Goal: Task Accomplishment & Management: Use online tool/utility

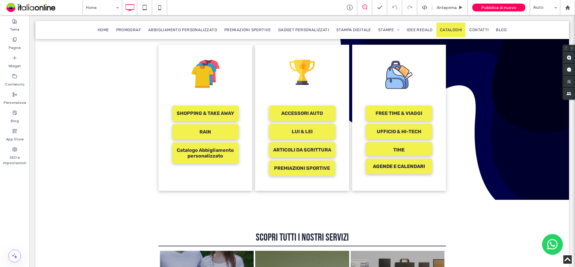
scroll to position [449, 0]
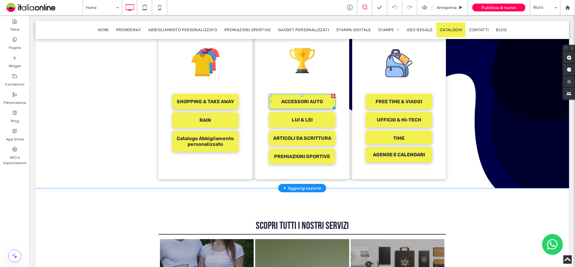
click at [299, 96] on span "ACCESSORI AUTO" at bounding box center [302, 101] width 42 height 15
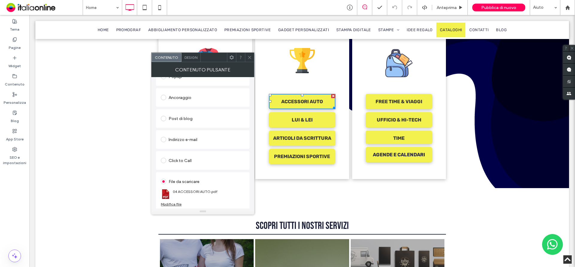
scroll to position [121, 0]
click at [174, 204] on div "Modifica file" at bounding box center [171, 203] width 21 height 4
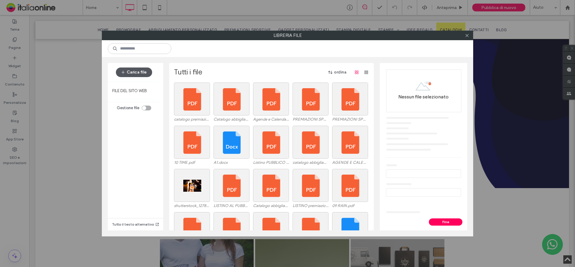
drag, startPoint x: 135, startPoint y: 71, endPoint x: 140, endPoint y: 71, distance: 5.4
click at [135, 71] on button "Carica file" at bounding box center [134, 72] width 36 height 10
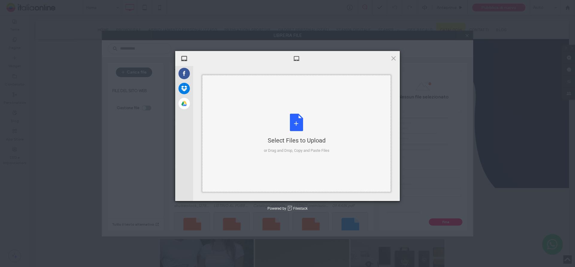
click at [281, 123] on div "Select Files to Upload or Drag and Drop, Copy and Paste Files" at bounding box center [297, 134] width 66 height 40
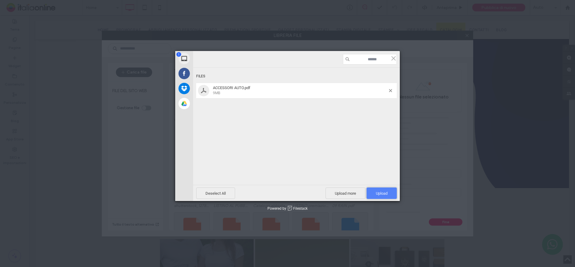
click at [379, 187] on span "Upload 1" at bounding box center [382, 192] width 30 height 11
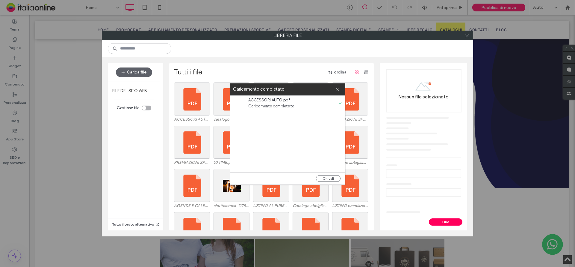
drag, startPoint x: 332, startPoint y: 178, endPoint x: 298, endPoint y: 184, distance: 34.3
click at [332, 178] on button "Chiudi" at bounding box center [328, 178] width 25 height 7
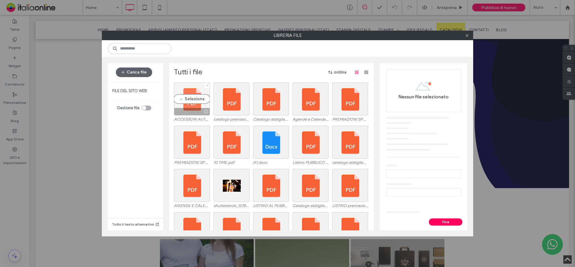
click at [192, 96] on div "Seleziona" at bounding box center [192, 98] width 36 height 33
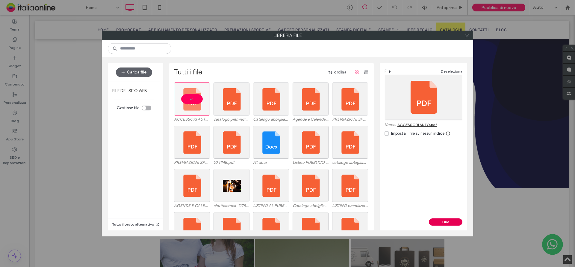
drag, startPoint x: 446, startPoint y: 222, endPoint x: 476, endPoint y: 257, distance: 46.9
click at [446, 222] on button "Fine" at bounding box center [446, 221] width 34 height 7
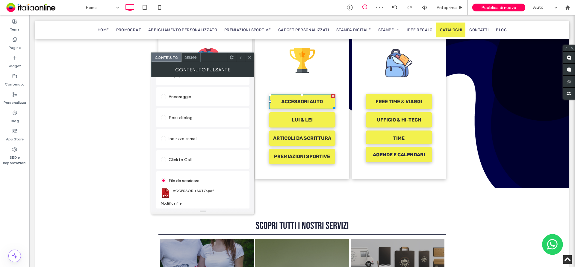
drag, startPoint x: 238, startPoint y: 195, endPoint x: 242, endPoint y: 188, distance: 8.2
click at [238, 195] on section "ACCESSORI+AUTO.pdf" at bounding box center [203, 193] width 84 height 16
click at [250, 59] on icon at bounding box center [249, 57] width 4 height 4
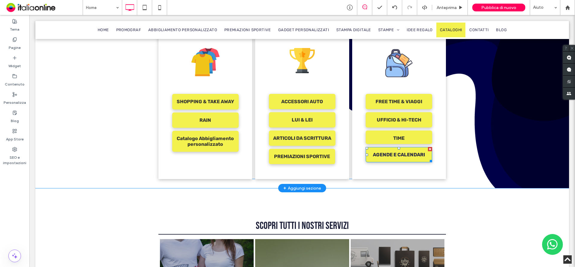
click at [395, 152] on link "AGENDE E CALENDARI" at bounding box center [399, 154] width 66 height 15
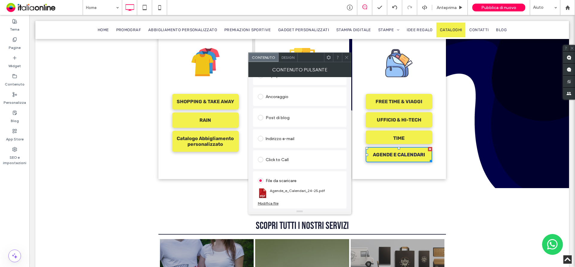
click at [273, 202] on div "Modifica file" at bounding box center [268, 203] width 21 height 4
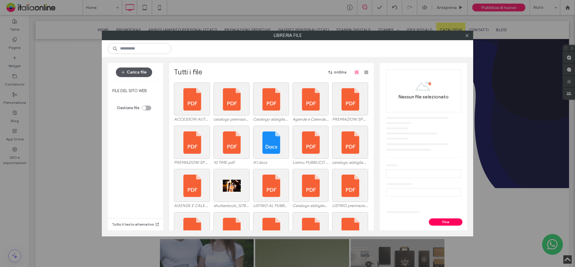
click at [127, 69] on button "Carica file" at bounding box center [134, 72] width 36 height 10
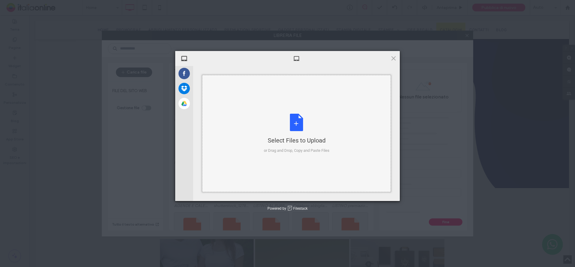
click at [287, 123] on div "Select Files to Upload or Drag and Drop, Copy and Paste Files" at bounding box center [297, 134] width 66 height 40
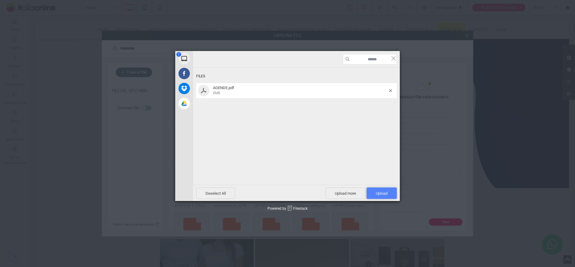
click at [387, 193] on span "Upload 1" at bounding box center [382, 193] width 12 height 4
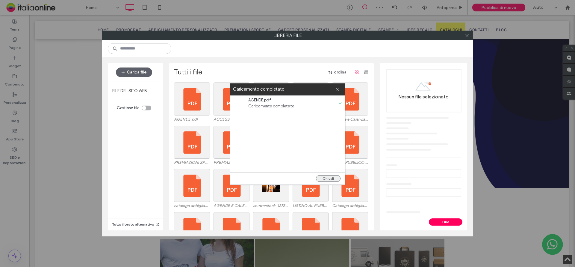
click at [330, 178] on button "Chiudi" at bounding box center [328, 178] width 25 height 7
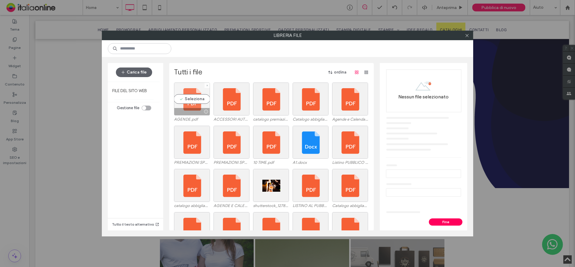
click at [193, 88] on div "Seleziona" at bounding box center [192, 98] width 36 height 33
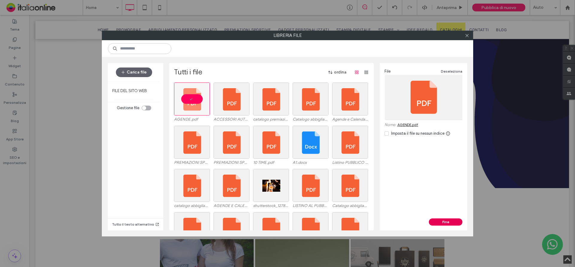
click at [450, 224] on button "Fine" at bounding box center [446, 221] width 34 height 7
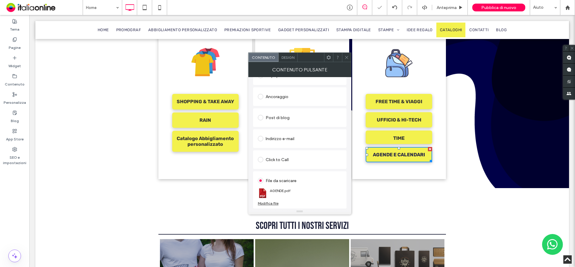
drag, startPoint x: 321, startPoint y: 195, endPoint x: 324, endPoint y: 163, distance: 32.5
click at [321, 195] on section "AGENDE.pdf" at bounding box center [300, 193] width 84 height 16
click at [347, 58] on icon at bounding box center [346, 57] width 4 height 4
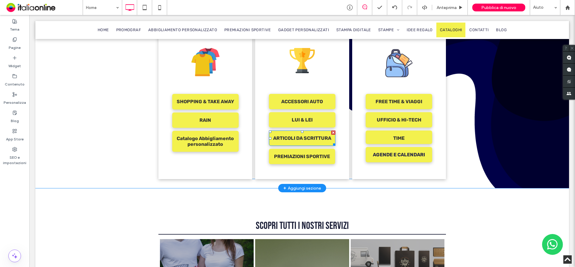
click at [306, 130] on span "ARTICOLI DA SCRITTURA" at bounding box center [302, 137] width 58 height 15
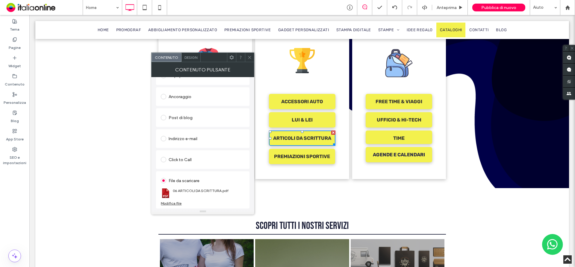
click at [174, 202] on div "Modifica file" at bounding box center [171, 203] width 21 height 4
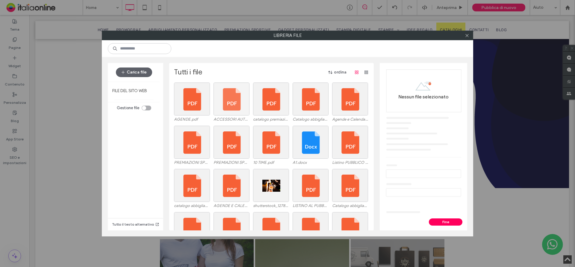
drag, startPoint x: 133, startPoint y: 71, endPoint x: 243, endPoint y: 90, distance: 111.8
click at [133, 71] on button "Carica file" at bounding box center [134, 72] width 36 height 10
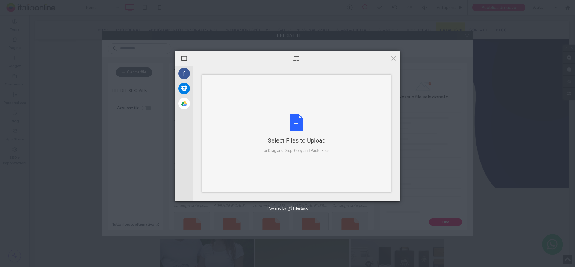
click at [302, 118] on div "Select Files to Upload or Drag and Drop, Copy and Paste Files" at bounding box center [297, 134] width 66 height 40
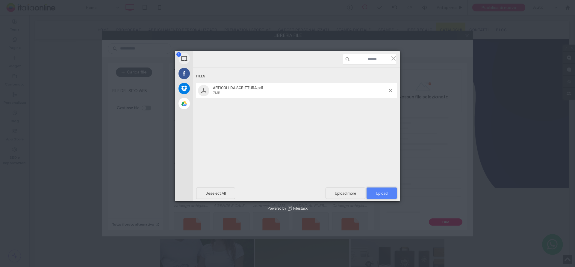
click at [383, 194] on span "Upload 1" at bounding box center [382, 193] width 12 height 4
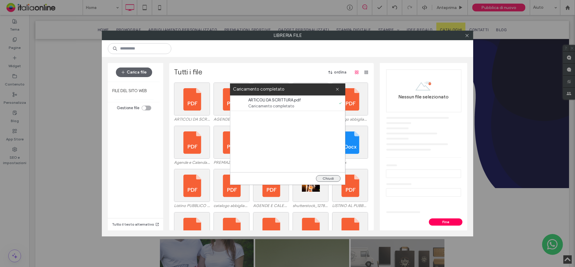
click at [330, 177] on button "Chiudi" at bounding box center [328, 178] width 25 height 7
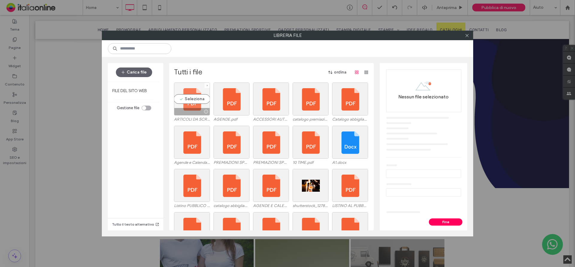
click at [184, 91] on div "Seleziona" at bounding box center [192, 98] width 36 height 33
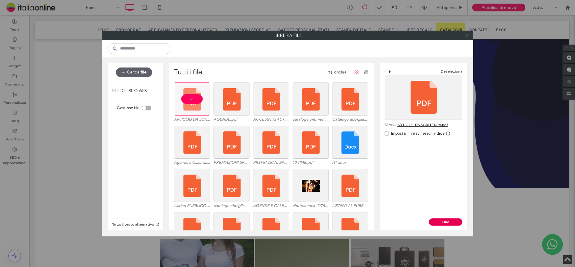
click at [448, 219] on button "Fine" at bounding box center [446, 221] width 34 height 7
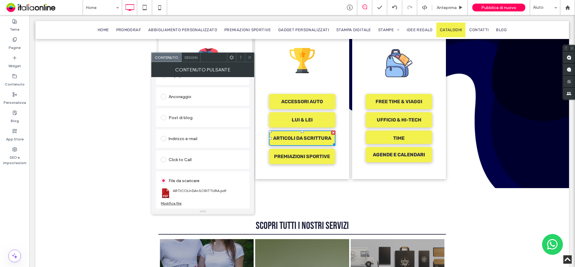
click at [237, 195] on section "ARTICOLI+DA+SCRITTURA.pdf" at bounding box center [203, 193] width 84 height 16
drag, startPoint x: 249, startPoint y: 54, endPoint x: 254, endPoint y: 55, distance: 5.2
click at [249, 54] on span at bounding box center [249, 57] width 4 height 9
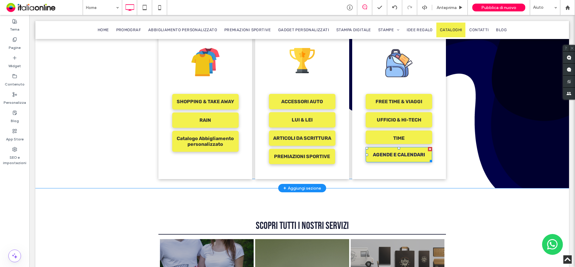
drag, startPoint x: 414, startPoint y: 149, endPoint x: 411, endPoint y: 161, distance: 12.1
click at [414, 152] on span "AGENDE E CALENDARI" at bounding box center [399, 155] width 52 height 6
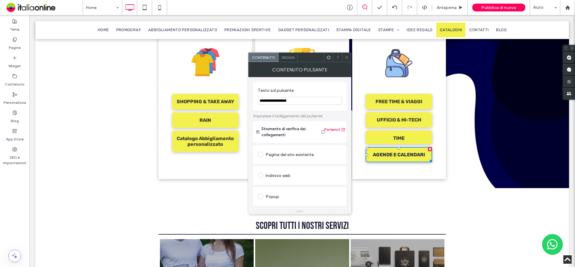
drag, startPoint x: 302, startPoint y: 100, endPoint x: 275, endPoint y: 100, distance: 26.4
click at [275, 100] on input "**********" at bounding box center [300, 101] width 84 height 8
type input "******"
click at [333, 89] on label "Testo sul pulsante" at bounding box center [298, 91] width 81 height 7
drag, startPoint x: 348, startPoint y: 57, endPoint x: 349, endPoint y: 80, distance: 22.8
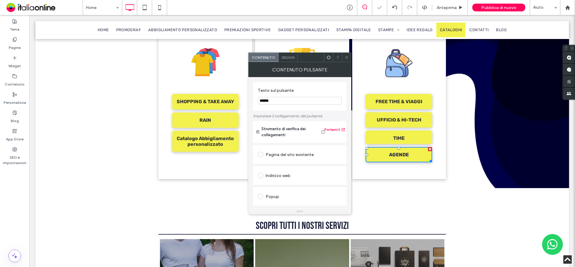
click at [348, 57] on icon at bounding box center [346, 57] width 4 height 4
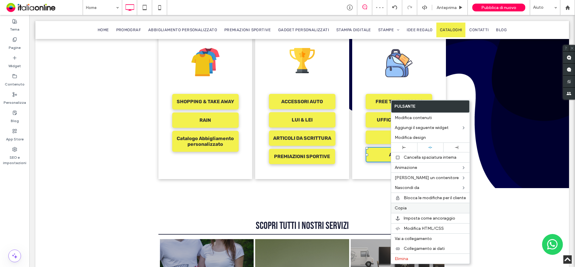
click at [409, 208] on label "Copia" at bounding box center [430, 207] width 71 height 5
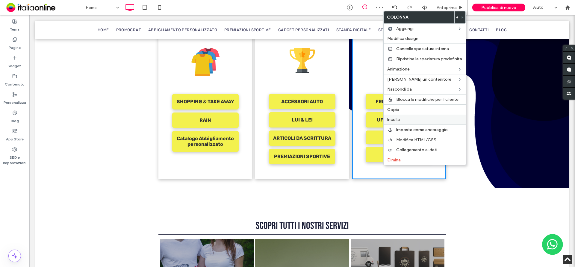
click at [403, 121] on label "Incolla" at bounding box center [424, 119] width 75 height 5
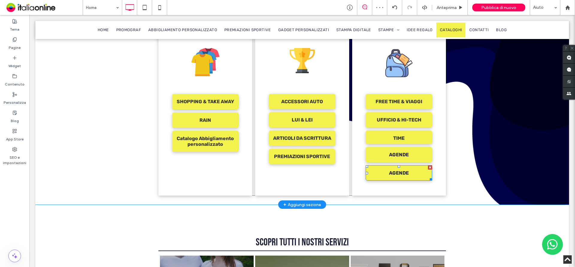
drag, startPoint x: 402, startPoint y: 163, endPoint x: 399, endPoint y: 165, distance: 3.5
click at [402, 170] on span "AGENDE" at bounding box center [399, 173] width 20 height 6
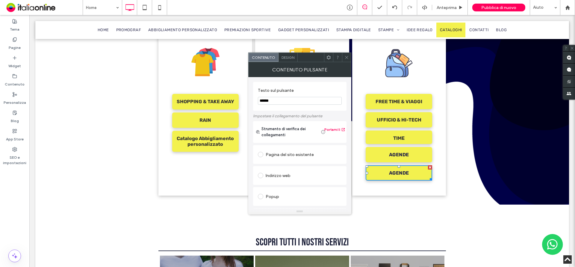
drag, startPoint x: 287, startPoint y: 102, endPoint x: 248, endPoint y: 103, distance: 38.4
click at [248, 103] on div "Testo sul pulsante ****** Impostare il collegamento del pulsante Strumento di v…" at bounding box center [299, 142] width 103 height 131
type input "**********"
click at [335, 93] on label "Testo sul pulsante" at bounding box center [298, 91] width 81 height 7
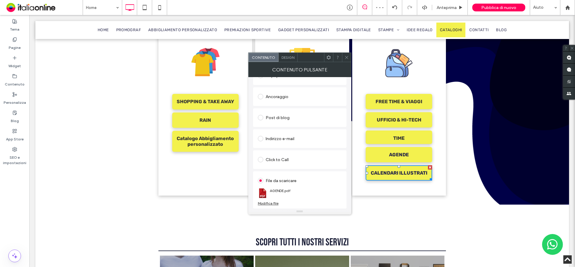
click at [262, 205] on div "Modifica file" at bounding box center [268, 203] width 21 height 4
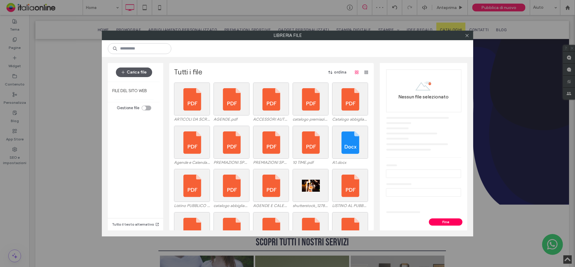
click at [135, 77] on button "Carica file" at bounding box center [134, 72] width 36 height 10
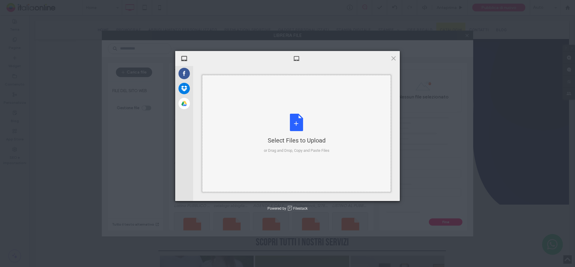
click at [286, 125] on div "Select Files to Upload or Drag and Drop, Copy and Paste Files" at bounding box center [297, 134] width 66 height 40
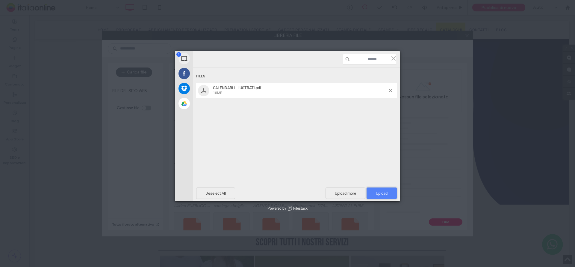
click at [374, 190] on span "Upload 1" at bounding box center [382, 192] width 30 height 11
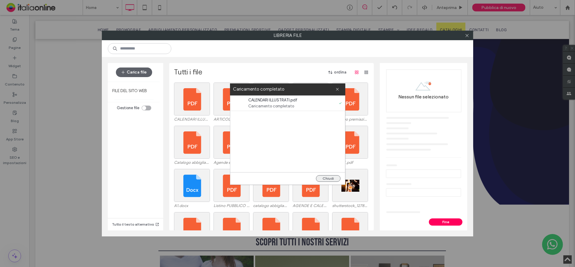
click at [330, 177] on button "Chiudi" at bounding box center [328, 178] width 25 height 7
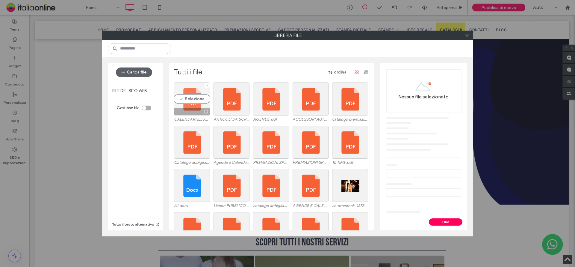
click at [196, 91] on div "Seleziona" at bounding box center [192, 98] width 36 height 33
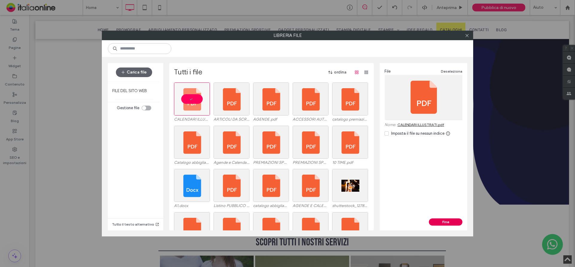
click at [443, 220] on button "Fine" at bounding box center [446, 221] width 34 height 7
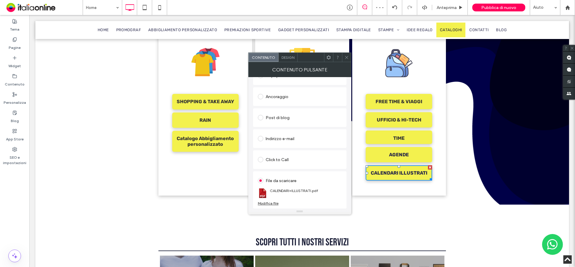
click at [335, 184] on div "File da scaricare" at bounding box center [300, 180] width 84 height 10
drag, startPoint x: 347, startPoint y: 57, endPoint x: 327, endPoint y: 52, distance: 20.9
click at [347, 57] on icon at bounding box center [346, 57] width 4 height 4
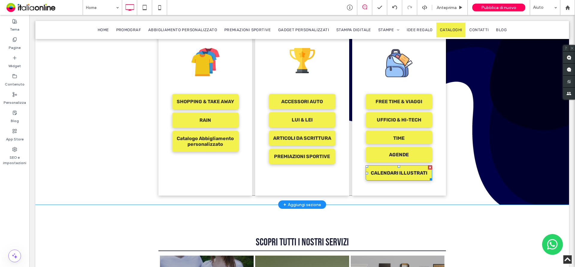
click at [395, 170] on span "CALENDARI ILLUSTRATI" at bounding box center [399, 173] width 57 height 6
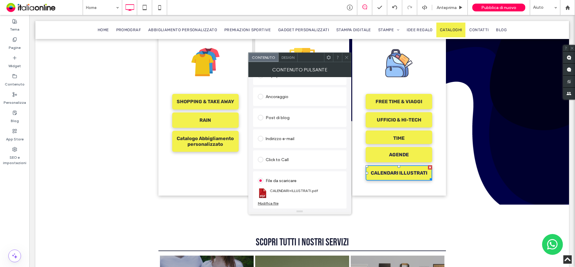
click at [343, 55] on div at bounding box center [346, 57] width 9 height 9
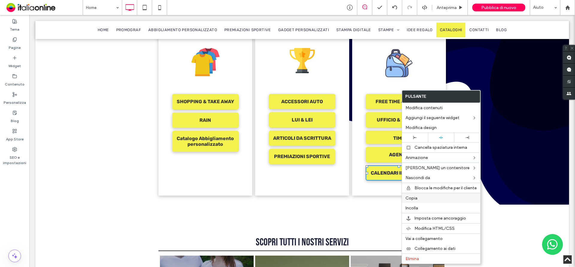
click at [414, 196] on span "Copia" at bounding box center [411, 197] width 12 height 5
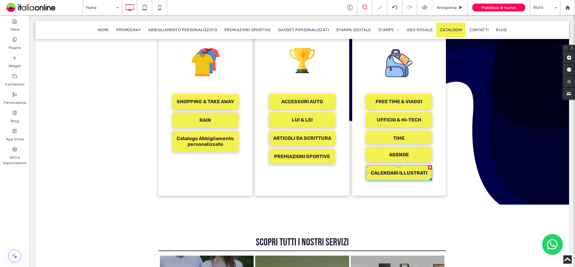
drag, startPoint x: 415, startPoint y: 196, endPoint x: 386, endPoint y: 181, distance: 33.1
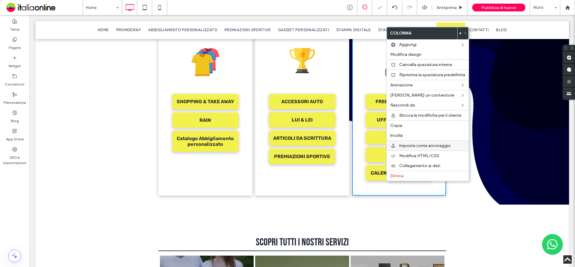
drag, startPoint x: 407, startPoint y: 135, endPoint x: 407, endPoint y: 144, distance: 8.7
click at [407, 135] on label "Incolla" at bounding box center [427, 135] width 75 height 5
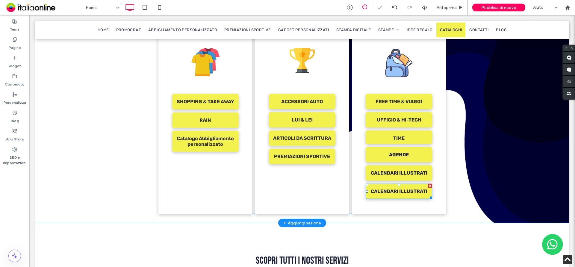
click at [400, 188] on link "CALENDARI ILLUSTRATI" at bounding box center [399, 190] width 66 height 15
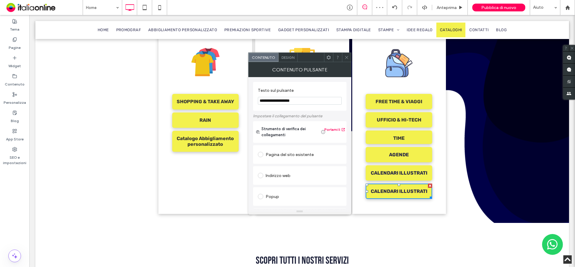
drag, startPoint x: 306, startPoint y: 99, endPoint x: 289, endPoint y: 121, distance: 27.8
click at [282, 99] on input "**********" at bounding box center [300, 101] width 84 height 8
type input "**********"
click at [323, 91] on label "Testo sul pulsante" at bounding box center [298, 91] width 81 height 7
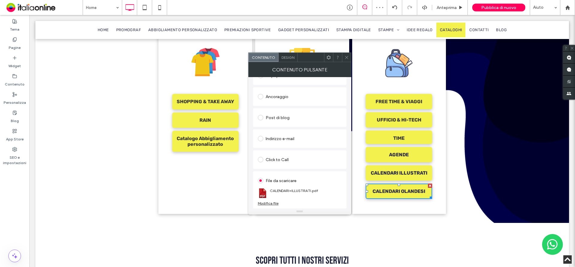
click at [273, 200] on section "CALENDARI+ILLUSTRATI.pdf" at bounding box center [300, 193] width 84 height 16
click at [275, 202] on div "Modifica file" at bounding box center [268, 203] width 21 height 4
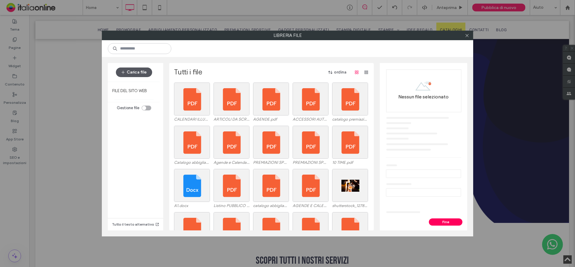
click at [132, 67] on div "Carica file" at bounding box center [134, 72] width 52 height 19
click at [136, 74] on button "Carica file" at bounding box center [134, 72] width 36 height 10
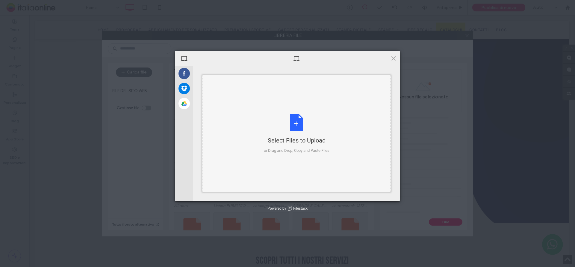
click at [267, 115] on div "Select Files to Upload or Drag and Drop, Copy and Paste Files" at bounding box center [297, 134] width 66 height 40
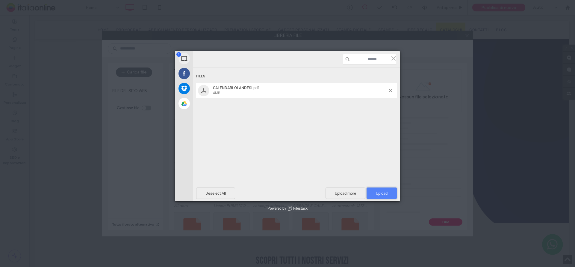
click at [391, 192] on span "Upload 1" at bounding box center [382, 192] width 30 height 11
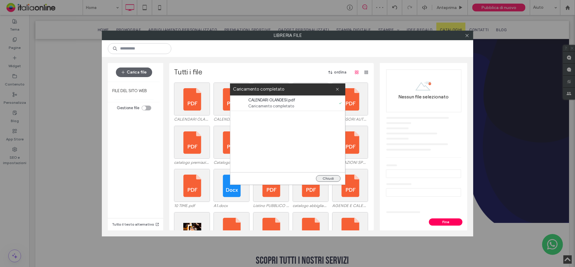
click at [330, 177] on button "Chiudi" at bounding box center [328, 178] width 25 height 7
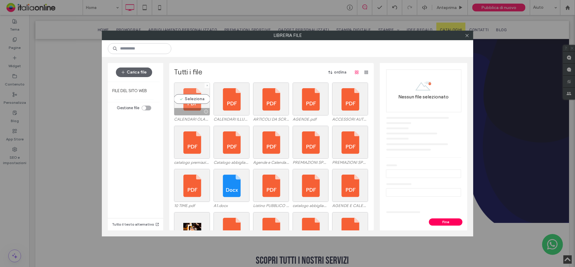
click at [184, 93] on div "Seleziona" at bounding box center [192, 98] width 36 height 33
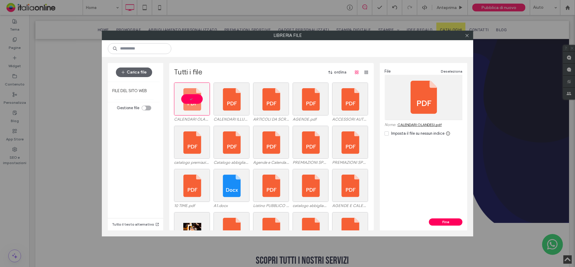
drag, startPoint x: 448, startPoint y: 221, endPoint x: 497, endPoint y: 220, distance: 49.4
click at [448, 221] on button "Fine" at bounding box center [446, 221] width 34 height 7
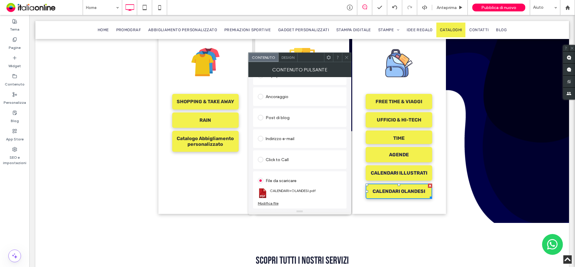
click at [347, 57] on use at bounding box center [346, 57] width 3 height 3
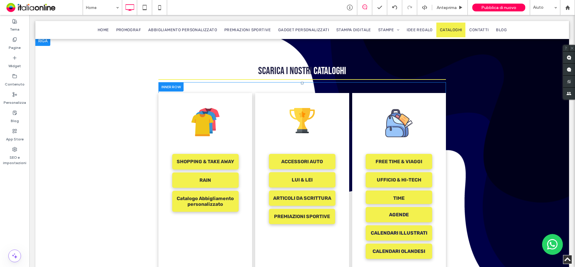
scroll to position [449, 0]
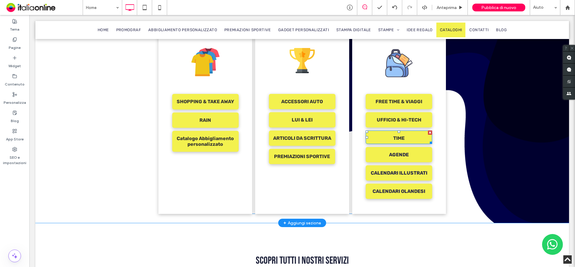
click at [413, 132] on link "TIME" at bounding box center [399, 136] width 66 height 13
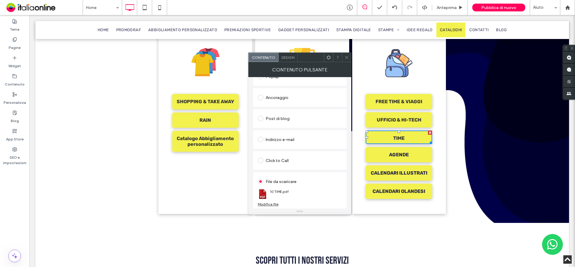
scroll to position [121, 0]
click at [344, 55] on div at bounding box center [346, 57] width 9 height 9
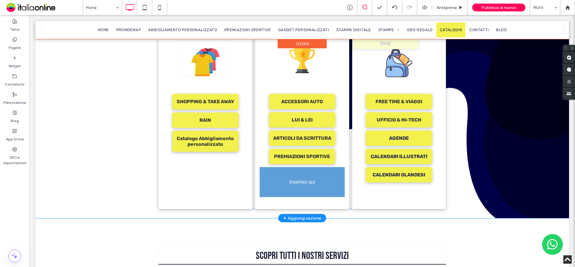
drag, startPoint x: 411, startPoint y: 130, endPoint x: 301, endPoint y: 167, distance: 115.9
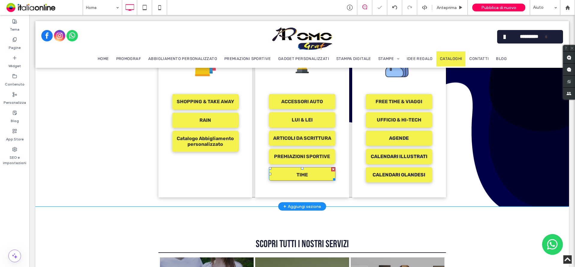
click at [316, 169] on link "TIME" at bounding box center [302, 173] width 66 height 13
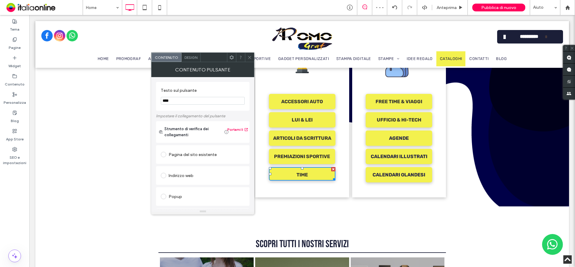
drag, startPoint x: 180, startPoint y: 101, endPoint x: 157, endPoint y: 90, distance: 24.9
click at [155, 94] on div "Testo sul pulsante **** Impostare il collegamento del pulsante Strumento di ver…" at bounding box center [202, 142] width 103 height 131
type input "**********"
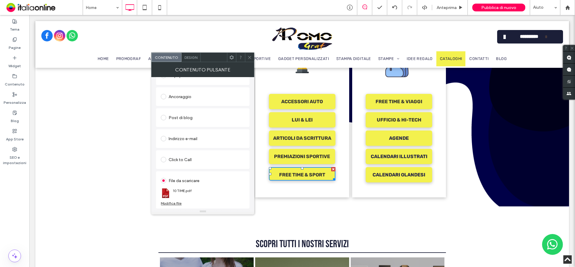
click at [173, 203] on div "Modifica file" at bounding box center [171, 203] width 21 height 4
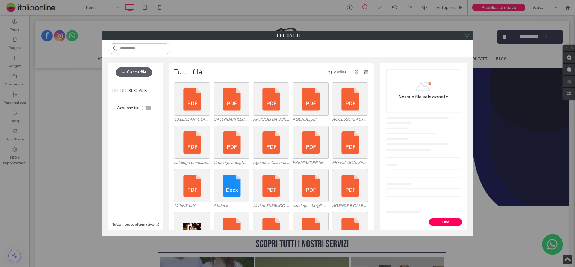
click at [146, 74] on button "Carica file" at bounding box center [134, 72] width 36 height 10
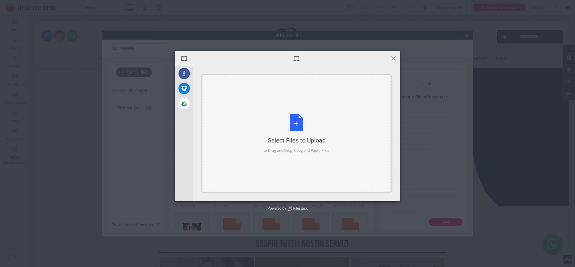
click at [303, 122] on div "Select Files to Upload or Drag and Drop, Copy and Paste Files" at bounding box center [297, 134] width 66 height 40
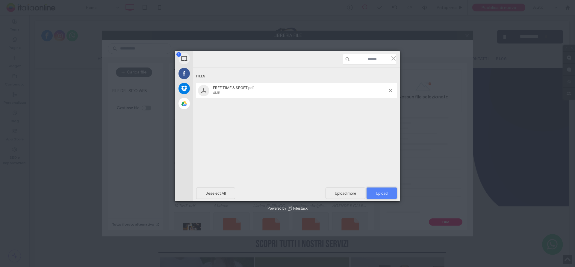
click at [386, 188] on span "Upload 1" at bounding box center [382, 192] width 30 height 11
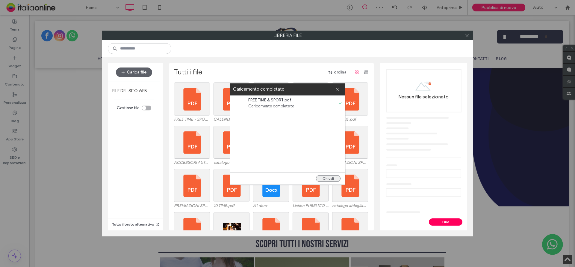
click at [332, 176] on button "Chiudi" at bounding box center [328, 178] width 25 height 7
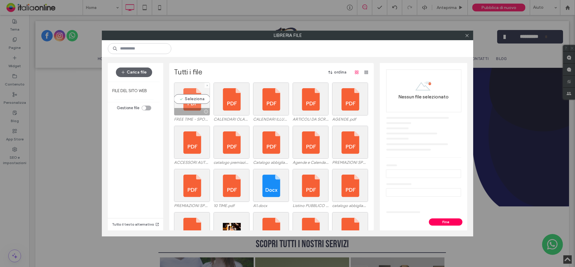
click at [184, 87] on div "Seleziona" at bounding box center [192, 98] width 36 height 33
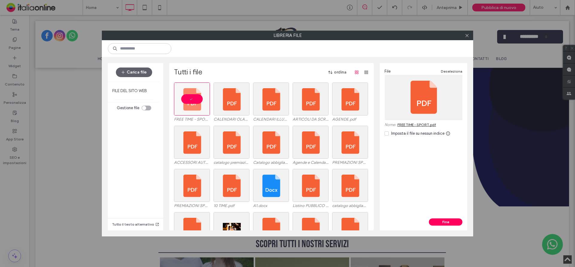
click at [444, 219] on button "Fine" at bounding box center [446, 221] width 34 height 7
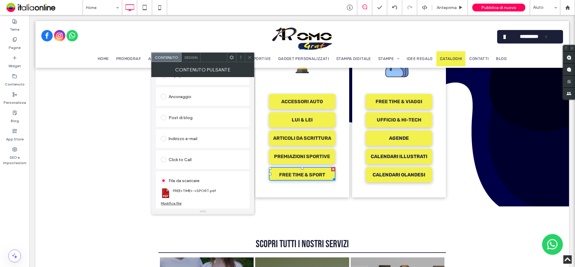
click at [248, 55] on span at bounding box center [249, 57] width 4 height 9
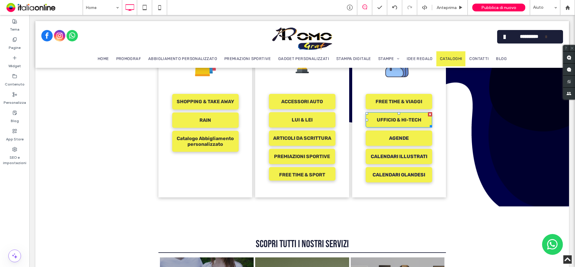
click at [400, 113] on span "UFFICIO & HI-TECH" at bounding box center [399, 119] width 45 height 15
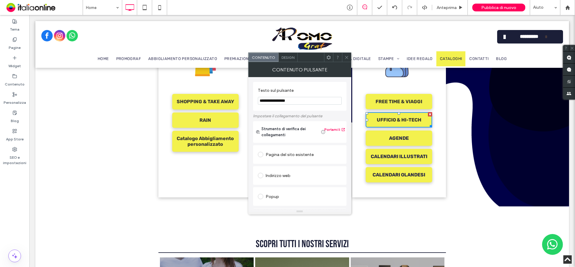
drag, startPoint x: 307, startPoint y: 114, endPoint x: 244, endPoint y: 100, distance: 64.4
click at [300, 99] on input "*******" at bounding box center [300, 101] width 84 height 8
drag, startPoint x: 261, startPoint y: 101, endPoint x: 248, endPoint y: 101, distance: 12.9
click at [248, 101] on div "Testo sul pulsante ******* Impostare il collegamento del pulsante Strumento di …" at bounding box center [299, 142] width 103 height 131
click at [285, 100] on input "*******" at bounding box center [300, 101] width 84 height 8
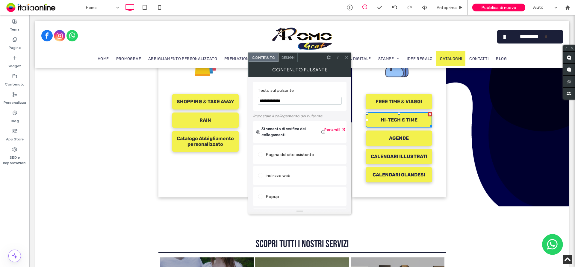
click at [279, 102] on input "**********" at bounding box center [300, 101] width 84 height 8
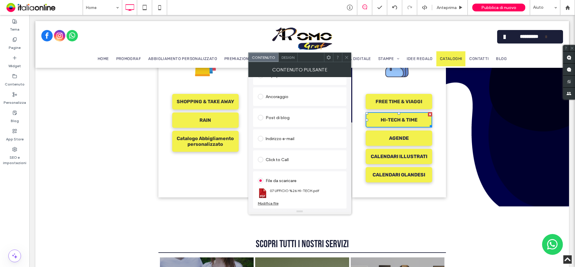
type input "**********"
click at [271, 203] on div "Modifica file" at bounding box center [268, 203] width 21 height 4
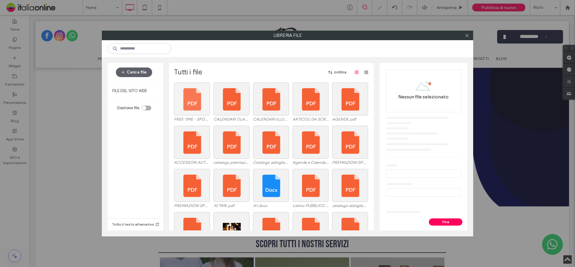
drag, startPoint x: 137, startPoint y: 73, endPoint x: 191, endPoint y: 84, distance: 54.3
click at [137, 73] on button "Carica file" at bounding box center [134, 72] width 36 height 10
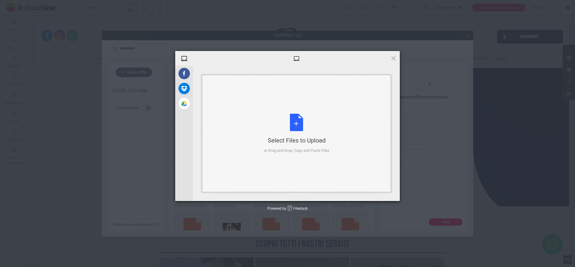
click at [299, 119] on div "Select Files to Upload or Drag and Drop, Copy and Paste Files" at bounding box center [297, 134] width 66 height 40
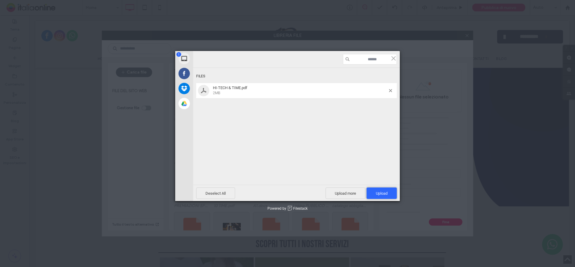
drag, startPoint x: 387, startPoint y: 192, endPoint x: 497, endPoint y: 184, distance: 111.1
click at [387, 192] on span "Upload 1" at bounding box center [382, 193] width 12 height 4
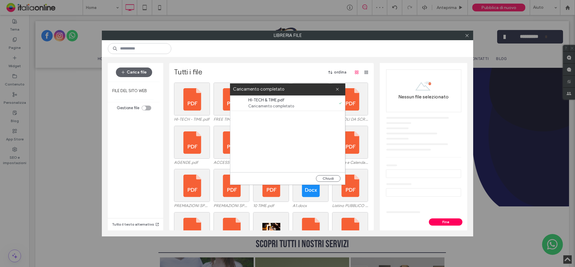
drag, startPoint x: 333, startPoint y: 177, endPoint x: 255, endPoint y: 146, distance: 83.9
click at [333, 177] on button "Chiudi" at bounding box center [328, 178] width 25 height 7
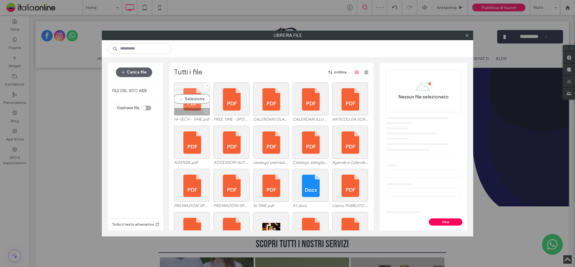
click at [187, 87] on div "Seleziona" at bounding box center [192, 98] width 36 height 33
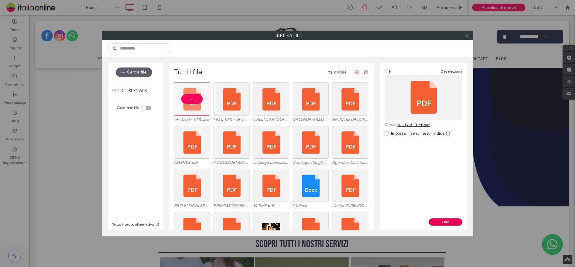
click at [443, 223] on button "Fine" at bounding box center [446, 221] width 34 height 7
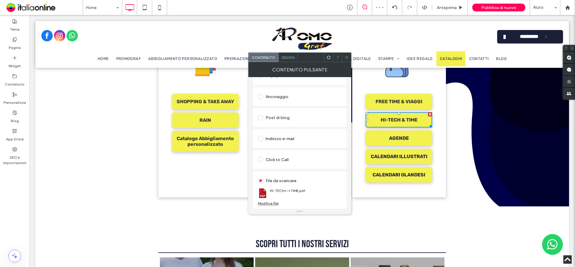
click at [345, 56] on icon at bounding box center [346, 57] width 4 height 4
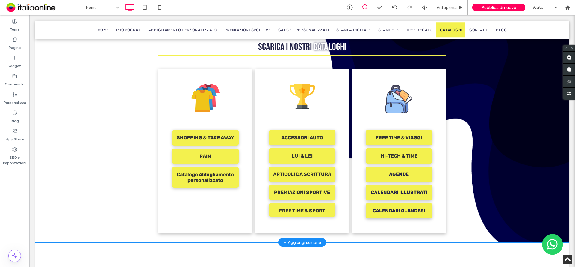
scroll to position [419, 0]
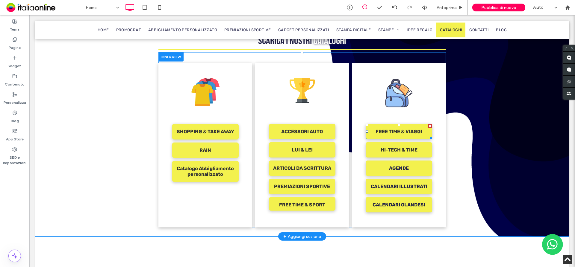
click at [414, 126] on span "FREE TIME & VIAGGI" at bounding box center [399, 131] width 47 height 15
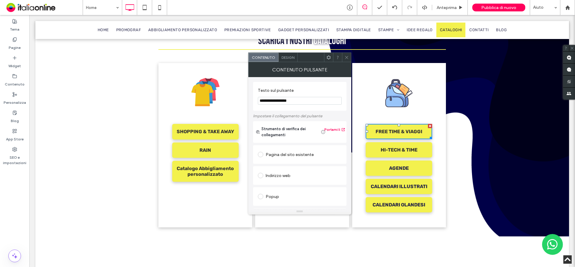
drag, startPoint x: 332, startPoint y: 118, endPoint x: 247, endPoint y: 90, distance: 90.3
type input "**********"
click at [320, 87] on section "**********" at bounding box center [300, 96] width 84 height 23
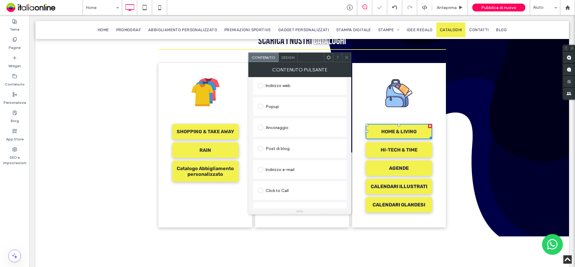
scroll to position [121, 0]
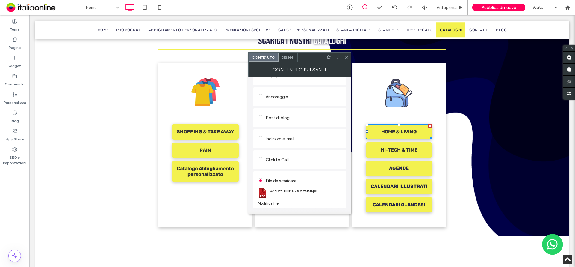
click at [270, 204] on div "Modifica file" at bounding box center [268, 203] width 21 height 4
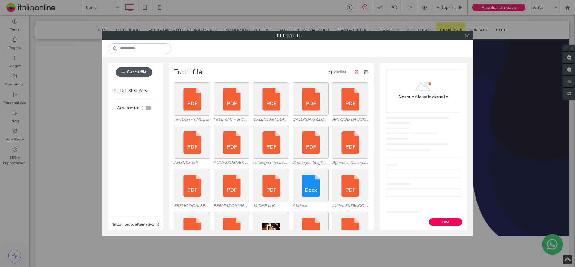
click at [147, 75] on button "Carica file" at bounding box center [134, 72] width 36 height 10
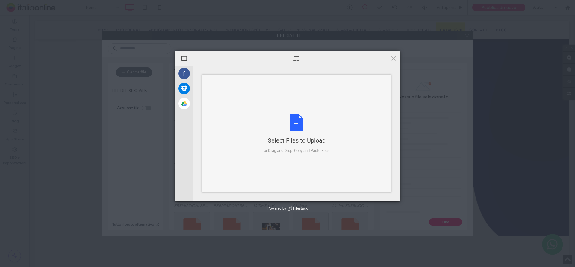
click at [278, 121] on div "Select Files to Upload or Drag and Drop, Copy and Paste Files" at bounding box center [297, 134] width 66 height 40
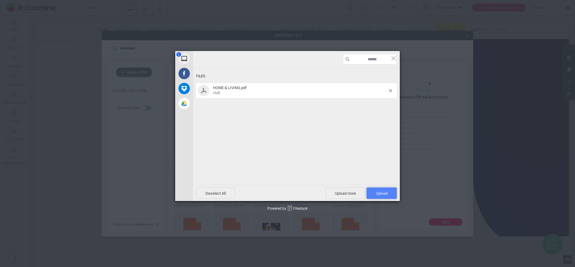
click at [383, 193] on span "Upload 1" at bounding box center [382, 193] width 12 height 4
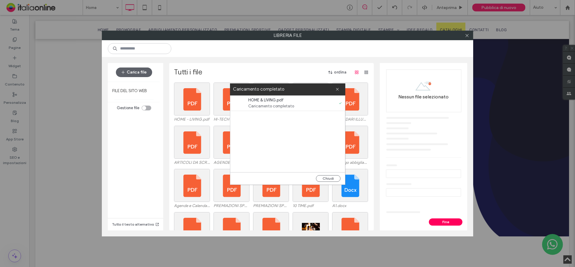
drag, startPoint x: 333, startPoint y: 178, endPoint x: 255, endPoint y: 142, distance: 86.0
click at [333, 178] on button "Chiudi" at bounding box center [328, 178] width 25 height 7
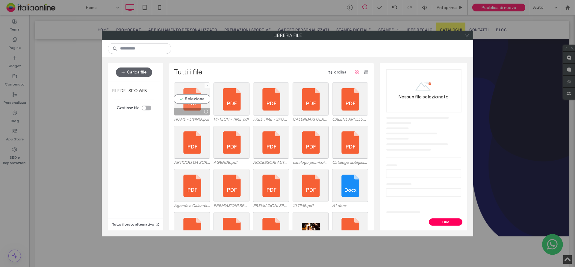
click at [189, 93] on div "Seleziona" at bounding box center [192, 98] width 36 height 33
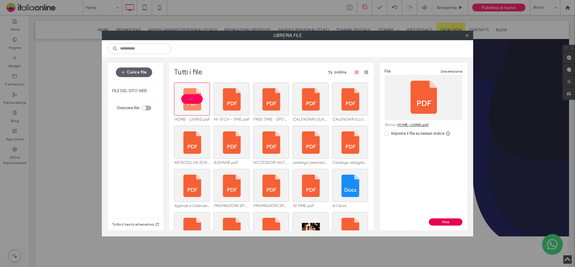
click at [441, 221] on button "Fine" at bounding box center [446, 221] width 34 height 7
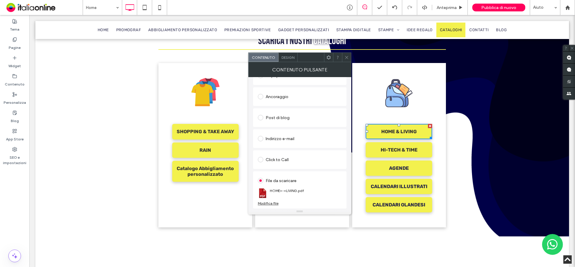
drag, startPoint x: 333, startPoint y: 184, endPoint x: 345, endPoint y: 124, distance: 61.4
click at [332, 183] on div "File da scaricare" at bounding box center [300, 180] width 84 height 10
click at [348, 59] on icon at bounding box center [346, 57] width 4 height 4
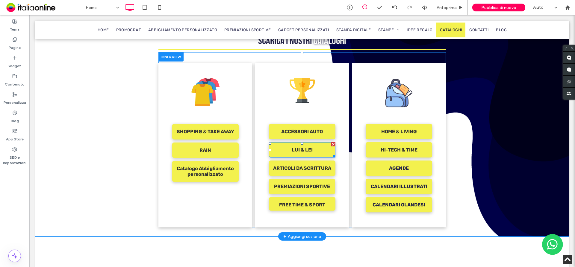
click at [312, 144] on link "LUI & LEI" at bounding box center [302, 149] width 66 height 15
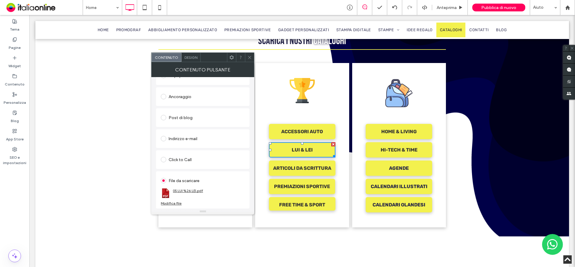
click at [187, 190] on link "05 LUI %26 LEI.pdf" at bounding box center [188, 190] width 30 height 4
click at [249, 59] on icon at bounding box center [249, 57] width 4 height 4
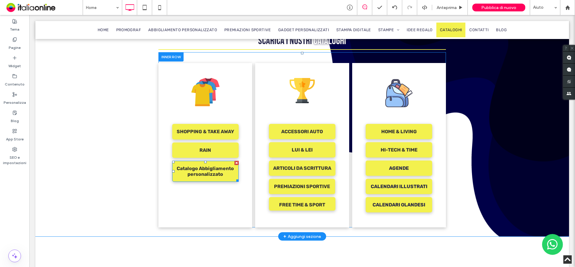
click at [217, 166] on span "Catalogo Abbigliamento personalizzato" at bounding box center [205, 171] width 65 height 21
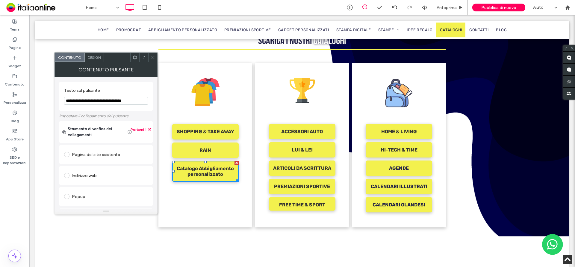
click at [155, 59] on icon at bounding box center [153, 57] width 4 height 4
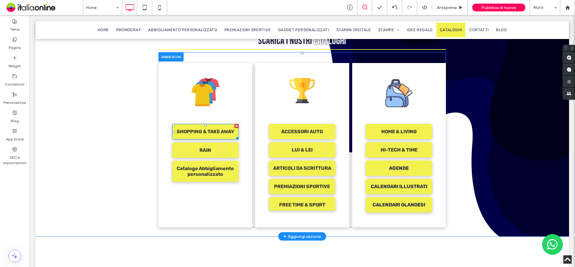
click at [203, 126] on span "SHOPPING & TAKE AWAY" at bounding box center [205, 131] width 57 height 15
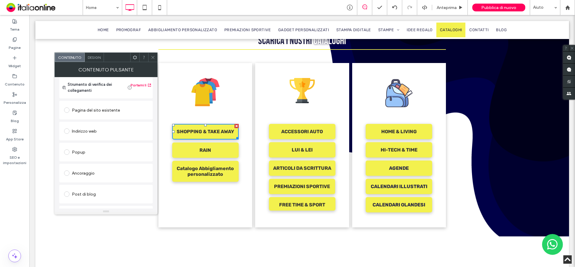
scroll to position [0, 0]
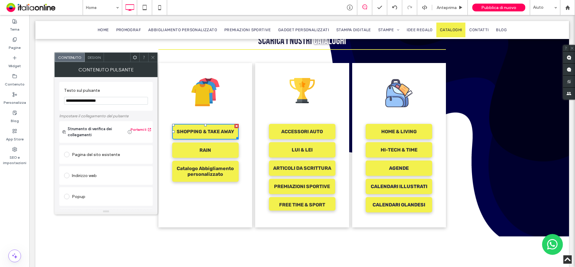
drag, startPoint x: 122, startPoint y: 101, endPoint x: 55, endPoint y: 101, distance: 67.7
click at [55, 101] on div "**********" at bounding box center [106, 142] width 103 height 131
type input "**********"
drag, startPoint x: 127, startPoint y: 91, endPoint x: 128, endPoint y: 97, distance: 5.6
click at [127, 91] on label "Testo sul pulsante" at bounding box center [104, 91] width 81 height 7
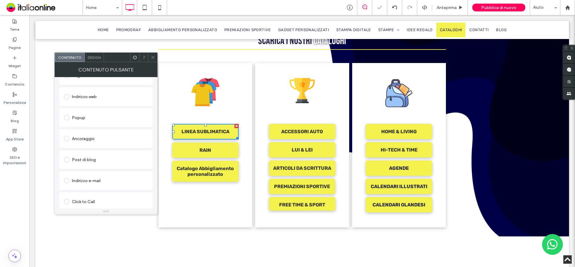
scroll to position [121, 0]
click at [79, 203] on div "Modifica file" at bounding box center [74, 203] width 21 height 4
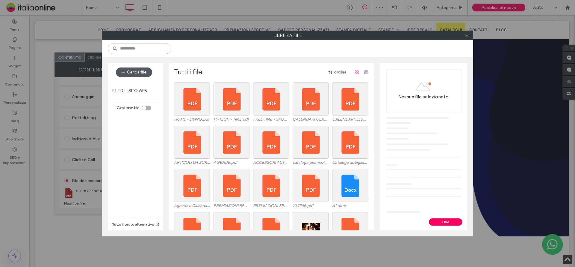
click at [137, 72] on button "Carica file" at bounding box center [134, 72] width 36 height 10
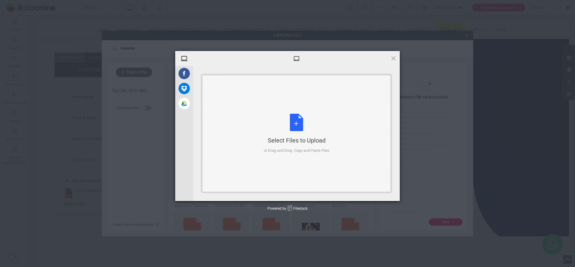
click at [288, 121] on div "Select Files to Upload or Drag and Drop, Copy and Paste Files" at bounding box center [297, 134] width 66 height 40
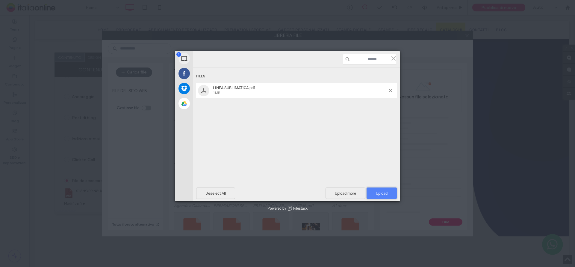
click at [388, 195] on span "Upload 1" at bounding box center [382, 192] width 30 height 11
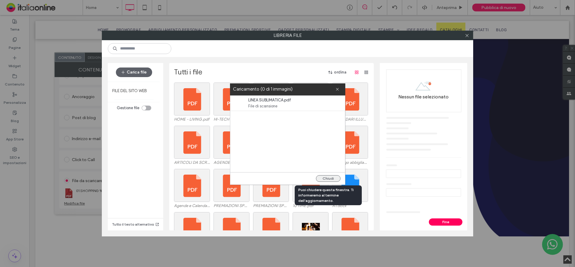
click at [330, 178] on button "Chiudi" at bounding box center [328, 178] width 25 height 7
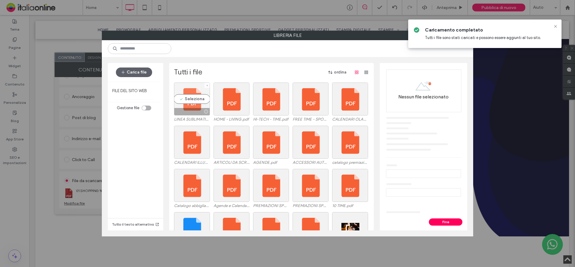
click at [192, 95] on div "Seleziona" at bounding box center [192, 98] width 36 height 33
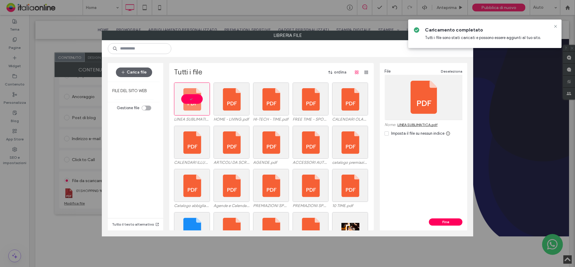
drag, startPoint x: 449, startPoint y: 222, endPoint x: 444, endPoint y: 232, distance: 11.0
click at [449, 222] on button "Fine" at bounding box center [446, 221] width 34 height 7
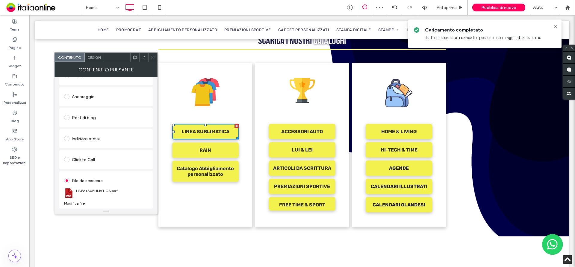
click at [152, 56] on icon at bounding box center [153, 57] width 4 height 4
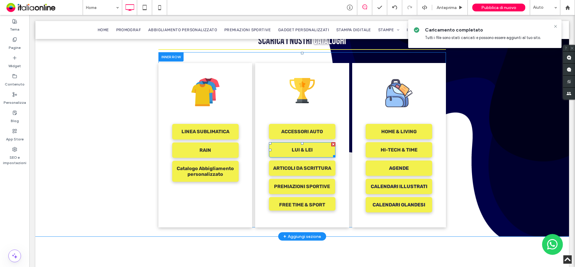
click at [307, 146] on span "LUI & LEI" at bounding box center [302, 149] width 21 height 15
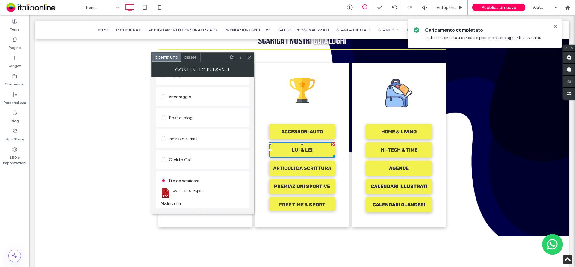
click at [175, 200] on section "05 LUI %26 LEI.pdf" at bounding box center [203, 193] width 84 height 16
click at [180, 202] on div "Modifica file" at bounding box center [171, 203] width 21 height 4
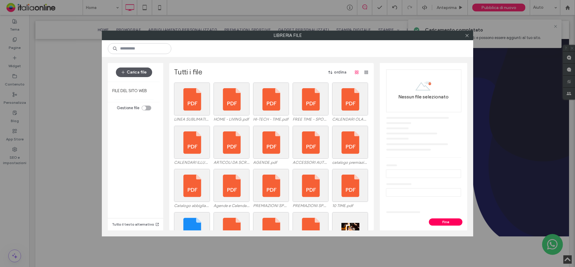
click at [140, 73] on button "Carica file" at bounding box center [134, 72] width 36 height 10
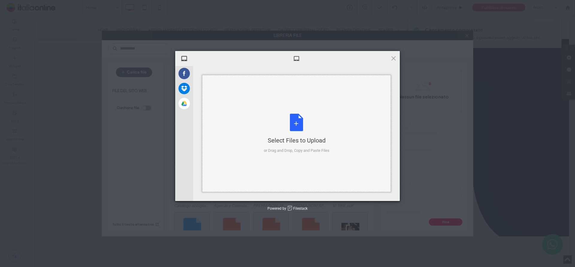
click at [311, 129] on div "Select Files to Upload or Drag and Drop, Copy and Paste Files" at bounding box center [297, 134] width 66 height 40
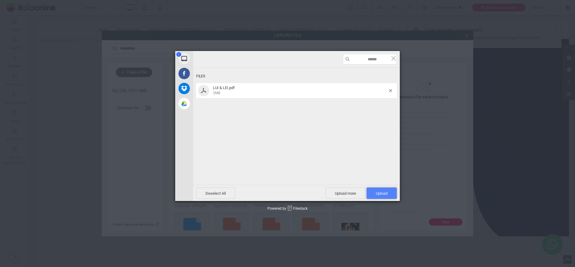
click at [373, 191] on span "Upload 1" at bounding box center [382, 192] width 30 height 11
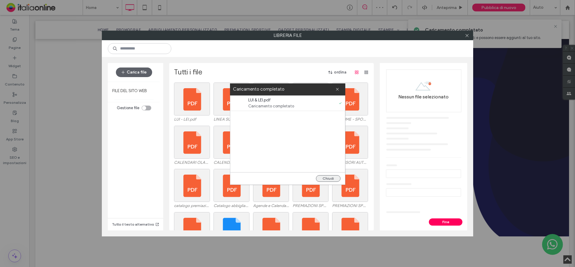
click at [335, 176] on button "Chiudi" at bounding box center [328, 178] width 25 height 7
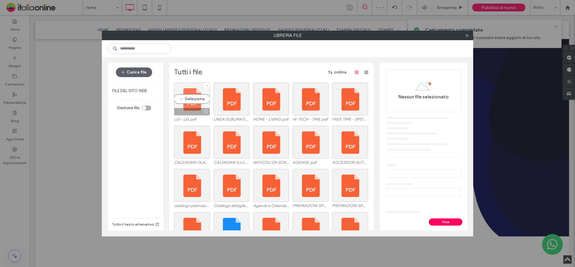
click at [192, 96] on div "Seleziona" at bounding box center [192, 98] width 36 height 33
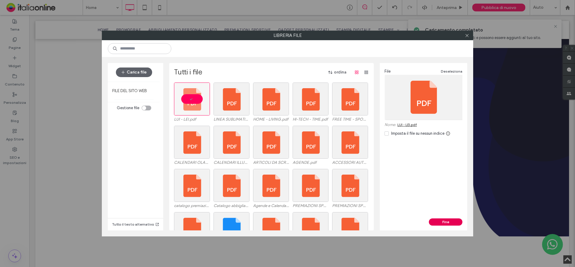
click at [441, 225] on div "Fine" at bounding box center [423, 224] width 87 height 12
click at [445, 222] on button "Fine" at bounding box center [446, 221] width 34 height 7
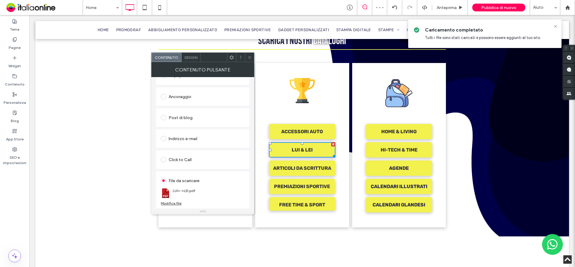
click at [237, 187] on section "LUI+-+LEI.pdf" at bounding box center [203, 193] width 84 height 16
click at [241, 197] on section "LUI+-+LEI.pdf" at bounding box center [203, 193] width 84 height 16
click at [249, 56] on icon at bounding box center [249, 57] width 4 height 4
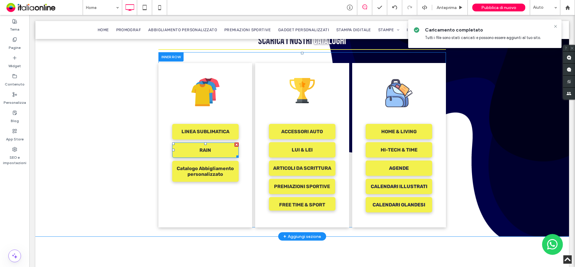
click at [211, 143] on link "RAIN" at bounding box center [205, 149] width 66 height 15
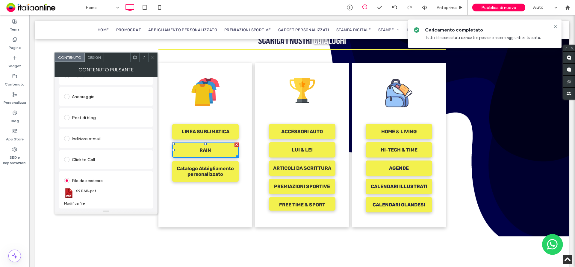
click at [73, 202] on div "Modifica file" at bounding box center [74, 203] width 21 height 4
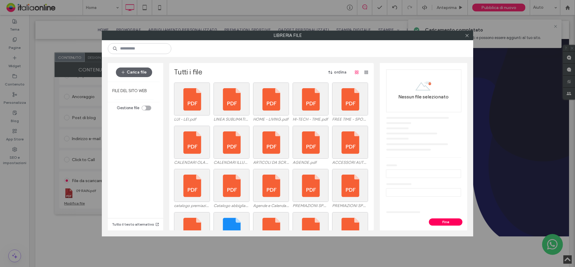
drag, startPoint x: 146, startPoint y: 73, endPoint x: 153, endPoint y: 72, distance: 6.6
click at [146, 73] on button "Carica file" at bounding box center [134, 72] width 36 height 10
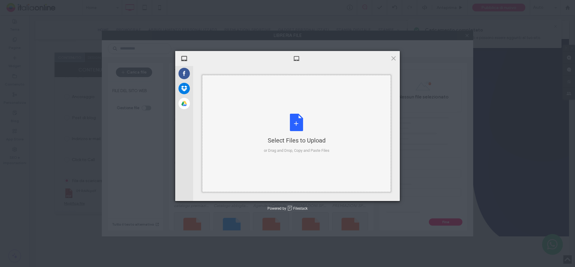
click at [272, 125] on div "Select Files to Upload or Drag and Drop, Copy and Paste Files" at bounding box center [297, 134] width 66 height 40
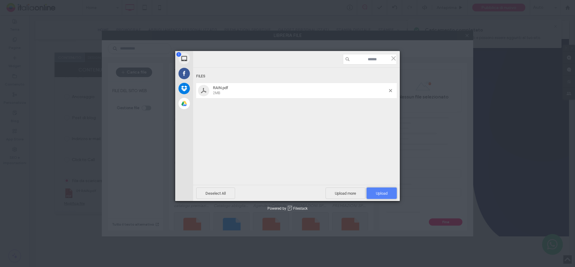
click at [385, 193] on span "Upload 1" at bounding box center [382, 193] width 12 height 4
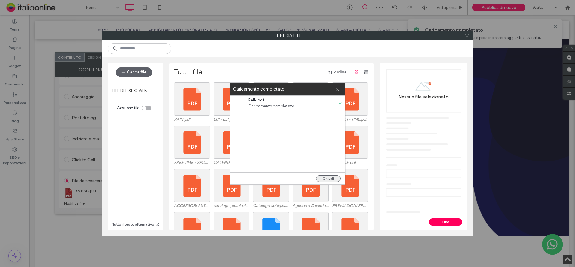
click at [333, 180] on button "Chiudi" at bounding box center [328, 178] width 25 height 7
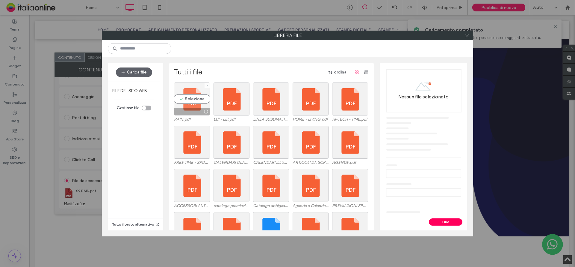
drag, startPoint x: 193, startPoint y: 93, endPoint x: 196, endPoint y: 95, distance: 4.4
click at [193, 93] on div "Seleziona" at bounding box center [192, 98] width 36 height 33
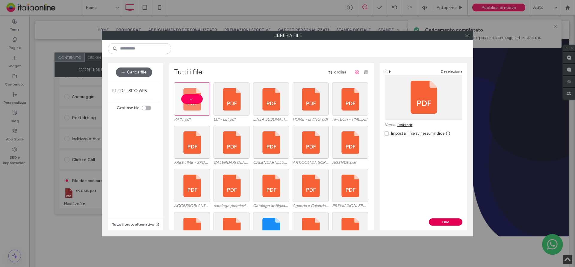
click at [444, 222] on button "Fine" at bounding box center [446, 221] width 34 height 7
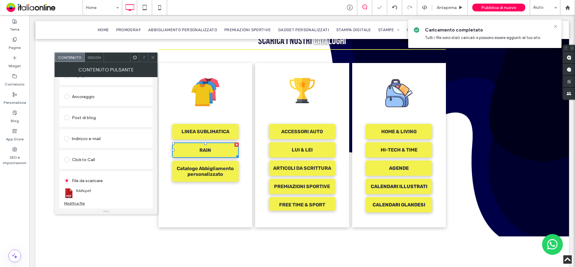
click at [125, 195] on section "RAIN.pdf" at bounding box center [106, 193] width 84 height 16
click at [153, 57] on icon at bounding box center [153, 57] width 4 height 4
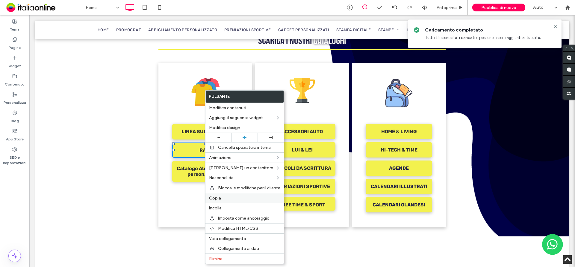
drag, startPoint x: 221, startPoint y: 200, endPoint x: 209, endPoint y: 198, distance: 11.8
click at [221, 199] on label "Copia" at bounding box center [244, 197] width 71 height 5
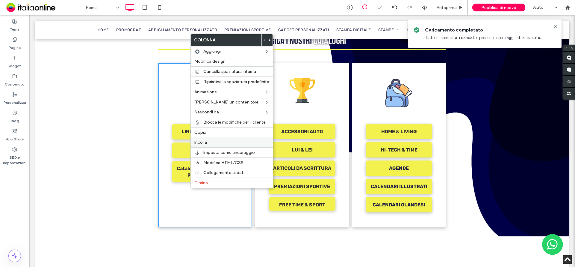
click at [207, 146] on div "Incolla" at bounding box center [232, 142] width 82 height 10
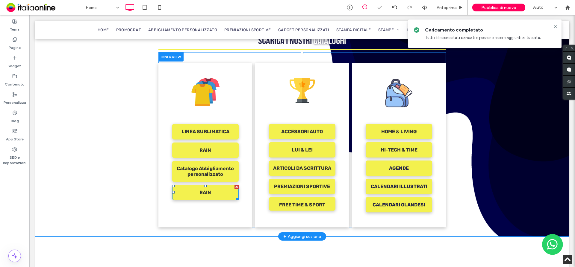
click at [212, 190] on link "RAIN" at bounding box center [205, 191] width 66 height 15
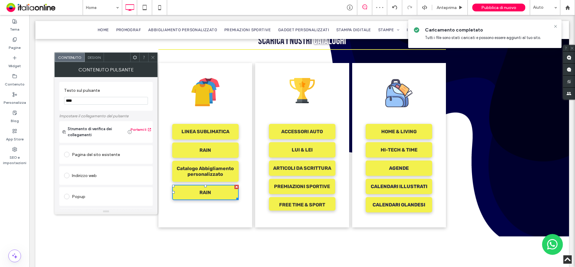
drag, startPoint x: 135, startPoint y: 116, endPoint x: 46, endPoint y: 92, distance: 92.8
click at [93, 96] on section "Testo sul pulsante *******" at bounding box center [106, 96] width 84 height 23
click at [93, 98] on input "*******" at bounding box center [106, 101] width 84 height 8
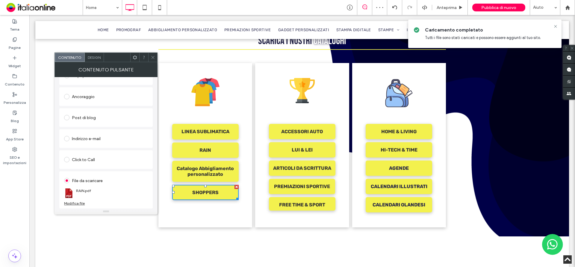
type input "********"
click at [76, 201] on div "Modifica file" at bounding box center [74, 203] width 21 height 4
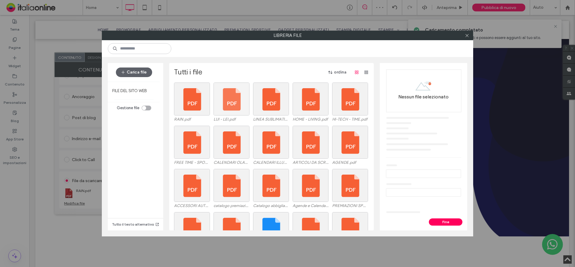
drag, startPoint x: 139, startPoint y: 75, endPoint x: 225, endPoint y: 84, distance: 86.4
click at [139, 75] on button "Carica file" at bounding box center [134, 72] width 36 height 10
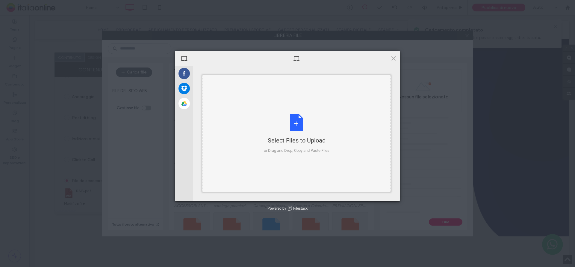
click at [300, 125] on div "Select Files to Upload or Drag and Drop, Copy and Paste Files" at bounding box center [297, 134] width 66 height 40
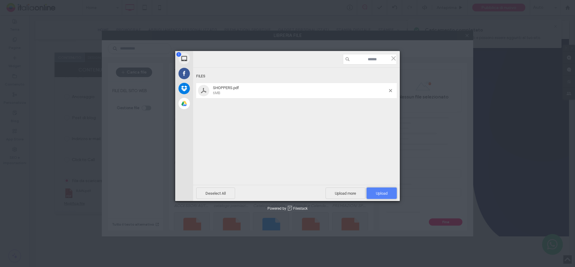
click at [377, 189] on span "Upload 1" at bounding box center [382, 192] width 30 height 11
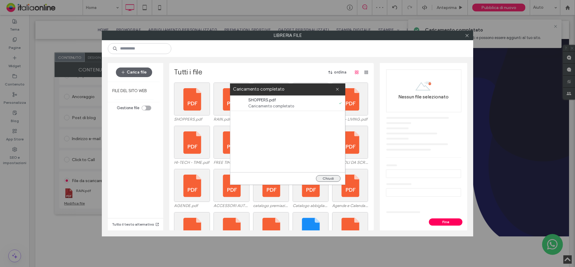
click at [332, 177] on button "Chiudi" at bounding box center [328, 178] width 25 height 7
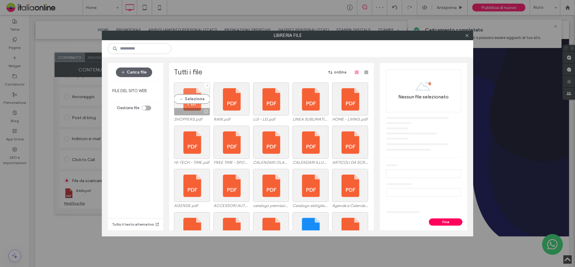
click at [184, 90] on div "Seleziona" at bounding box center [192, 98] width 36 height 33
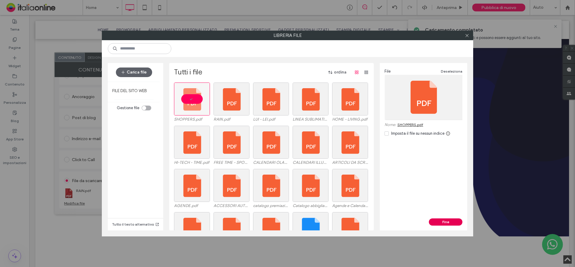
click at [459, 223] on button "Fine" at bounding box center [446, 221] width 34 height 7
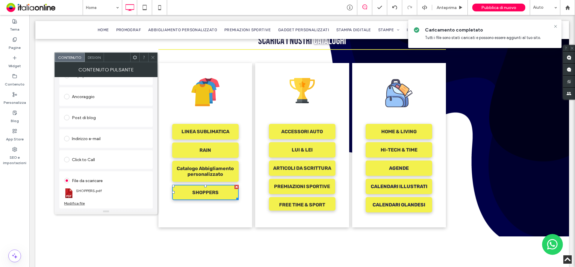
click at [153, 55] on icon at bounding box center [153, 57] width 4 height 4
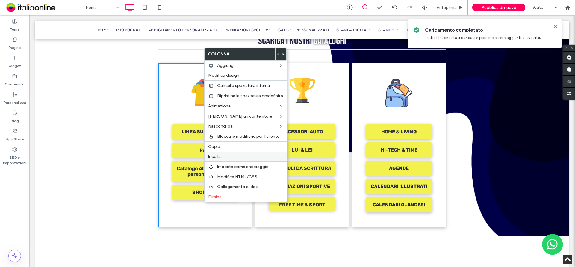
click at [222, 156] on label "Incolla" at bounding box center [245, 156] width 75 height 5
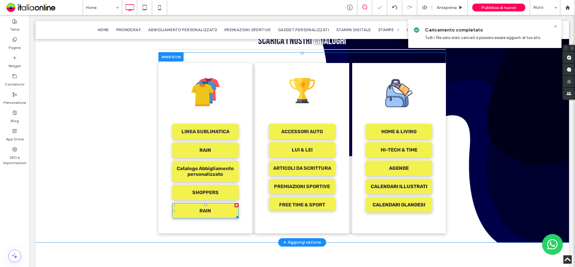
click at [207, 208] on span "RAIN" at bounding box center [205, 210] width 12 height 15
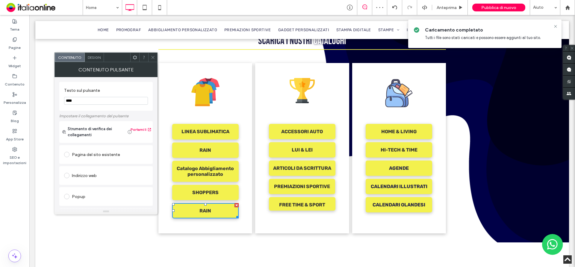
drag, startPoint x: 96, startPoint y: 103, endPoint x: 66, endPoint y: 101, distance: 29.7
click at [66, 101] on input "****" at bounding box center [106, 101] width 84 height 8
click at [88, 98] on input "****" at bounding box center [106, 101] width 84 height 8
type input "********"
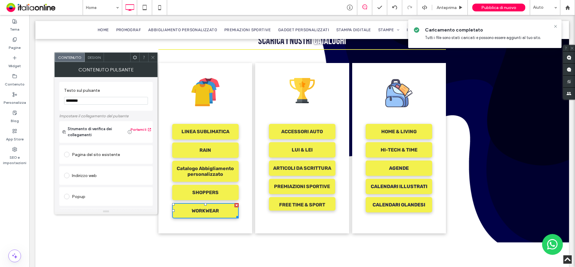
click at [131, 89] on label "Testo sul pulsante" at bounding box center [104, 91] width 81 height 7
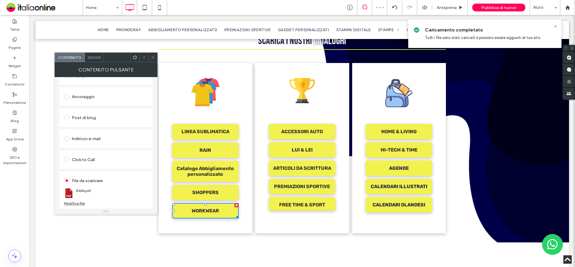
click at [76, 202] on div "Modifica file" at bounding box center [74, 203] width 21 height 4
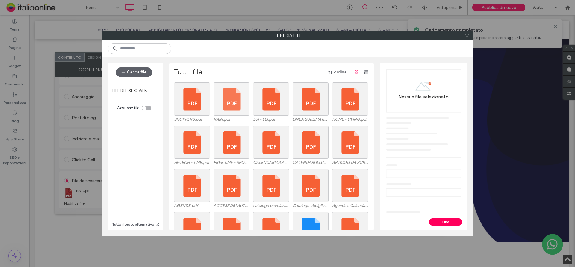
drag, startPoint x: 140, startPoint y: 73, endPoint x: 213, endPoint y: 102, distance: 78.6
click at [140, 73] on button "Carica file" at bounding box center [134, 72] width 36 height 10
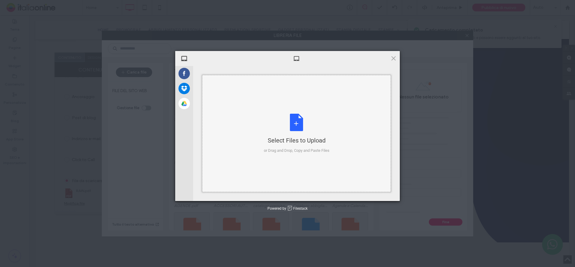
click at [312, 124] on div "Select Files to Upload or Drag and Drop, Copy and Paste Files" at bounding box center [297, 134] width 66 height 40
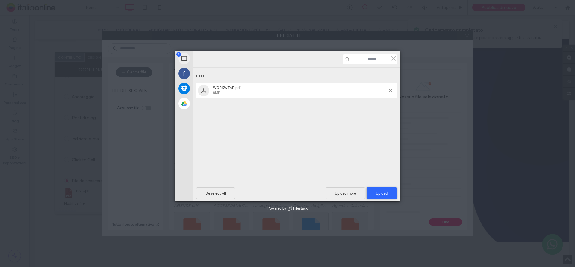
drag, startPoint x: 387, startPoint y: 189, endPoint x: 404, endPoint y: 212, distance: 28.7
click at [387, 189] on span "Upload 1" at bounding box center [382, 192] width 30 height 11
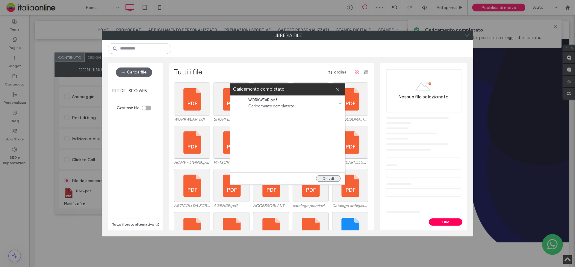
click at [331, 178] on button "Chiudi" at bounding box center [328, 178] width 25 height 7
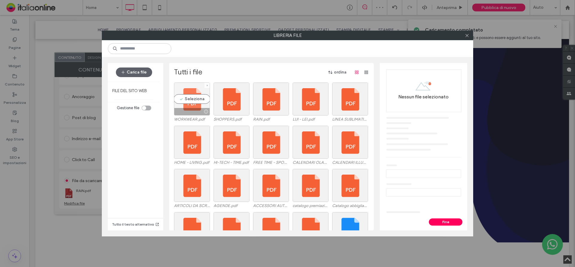
drag, startPoint x: 193, startPoint y: 86, endPoint x: 196, endPoint y: 93, distance: 7.6
click at [193, 86] on div "Seleziona" at bounding box center [192, 98] width 36 height 33
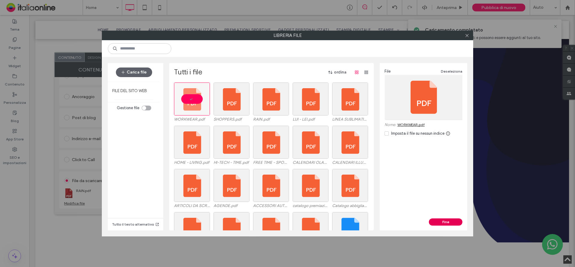
click at [441, 221] on button "Fine" at bounding box center [446, 221] width 34 height 7
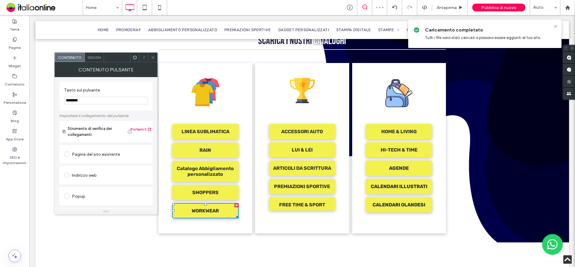
scroll to position [0, 0]
click at [151, 57] on icon at bounding box center [153, 57] width 4 height 4
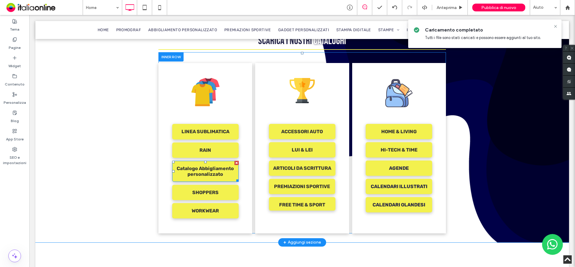
click at [212, 161] on span "Catalogo Abbigliamento personalizzato" at bounding box center [205, 171] width 65 height 21
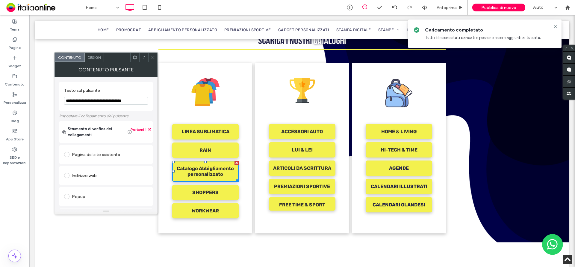
drag, startPoint x: 170, startPoint y: 115, endPoint x: 35, endPoint y: 97, distance: 136.0
type input "**********"
click at [144, 84] on div "**********" at bounding box center [105, 96] width 93 height 29
click at [150, 57] on div at bounding box center [152, 57] width 9 height 9
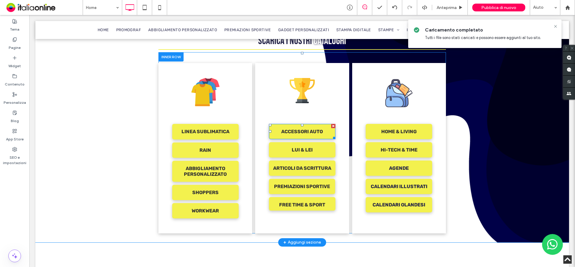
click at [304, 124] on span "ACCESSORI AUTO" at bounding box center [302, 131] width 42 height 15
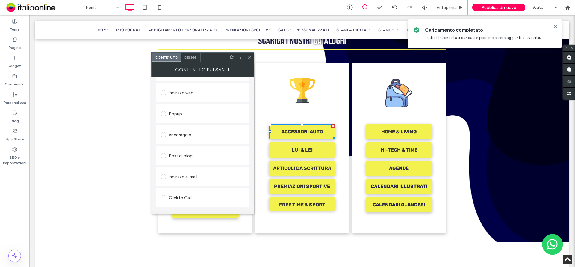
scroll to position [121, 0]
click at [250, 55] on icon at bounding box center [249, 57] width 4 height 4
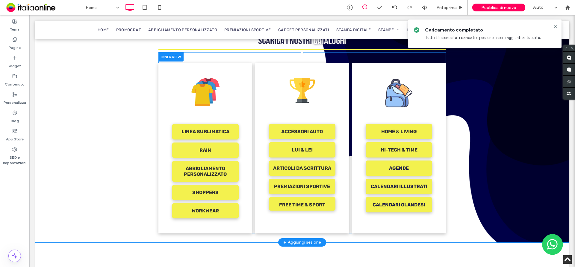
click at [358, 219] on div "HOME & LIVING HI-TECH & TIME [GEOGRAPHIC_DATA] Click To Paste CALENDARI ILLUSTR…" at bounding box center [399, 148] width 94 height 170
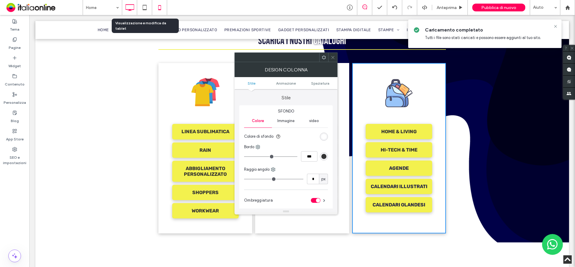
drag, startPoint x: 150, startPoint y: 4, endPoint x: 159, endPoint y: 4, distance: 8.7
click at [150, 4] on icon at bounding box center [145, 7] width 12 height 12
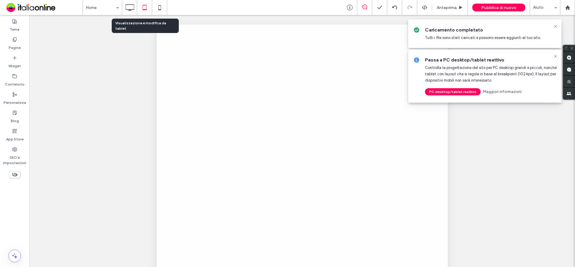
scroll to position [0, 0]
click at [161, 4] on div at bounding box center [287, 133] width 575 height 267
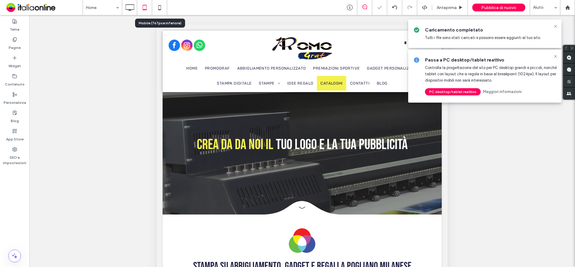
drag, startPoint x: 161, startPoint y: 4, endPoint x: 284, endPoint y: 97, distance: 154.3
click at [161, 4] on icon at bounding box center [160, 7] width 12 height 12
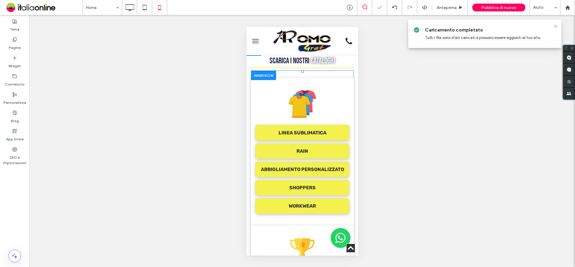
scroll to position [329, 0]
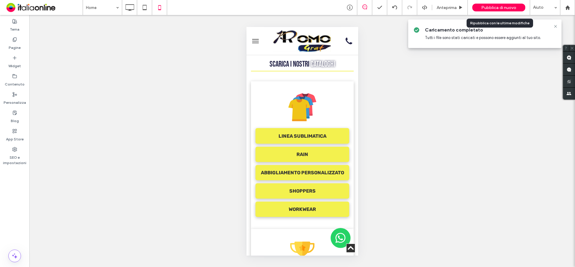
click at [498, 10] on div "Pubblica di nuovo" at bounding box center [498, 8] width 53 height 8
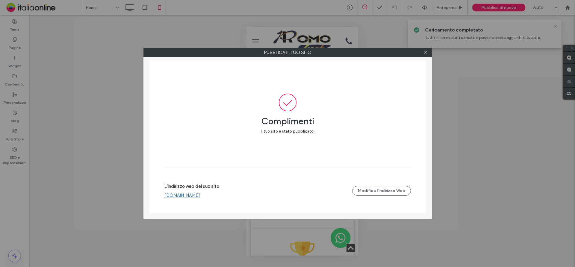
drag, startPoint x: 426, startPoint y: 54, endPoint x: 420, endPoint y: 53, distance: 6.3
click at [426, 54] on icon at bounding box center [425, 52] width 4 height 4
